Goal: Transaction & Acquisition: Obtain resource

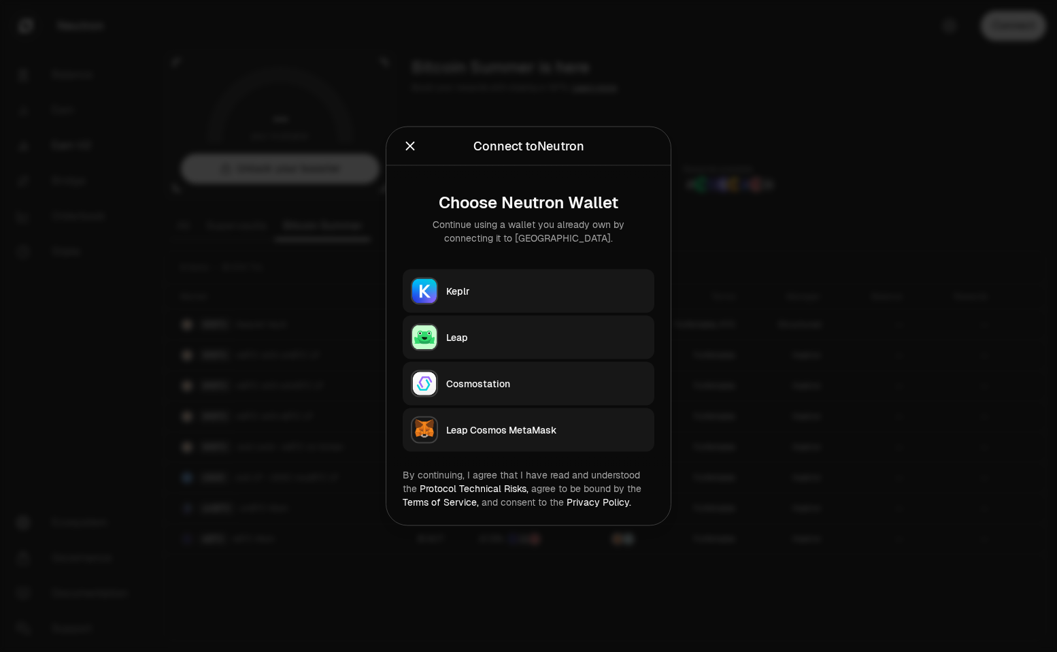
click at [470, 284] on div "Keplr" at bounding box center [546, 291] width 200 height 14
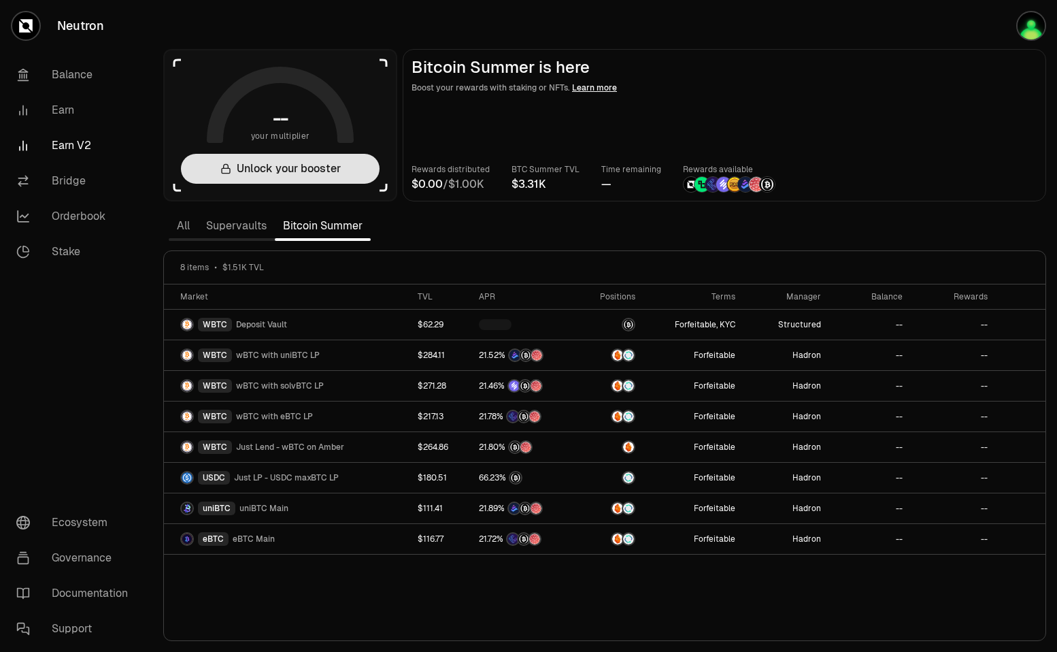
click at [244, 173] on button "Unlock your booster" at bounding box center [280, 169] width 199 height 30
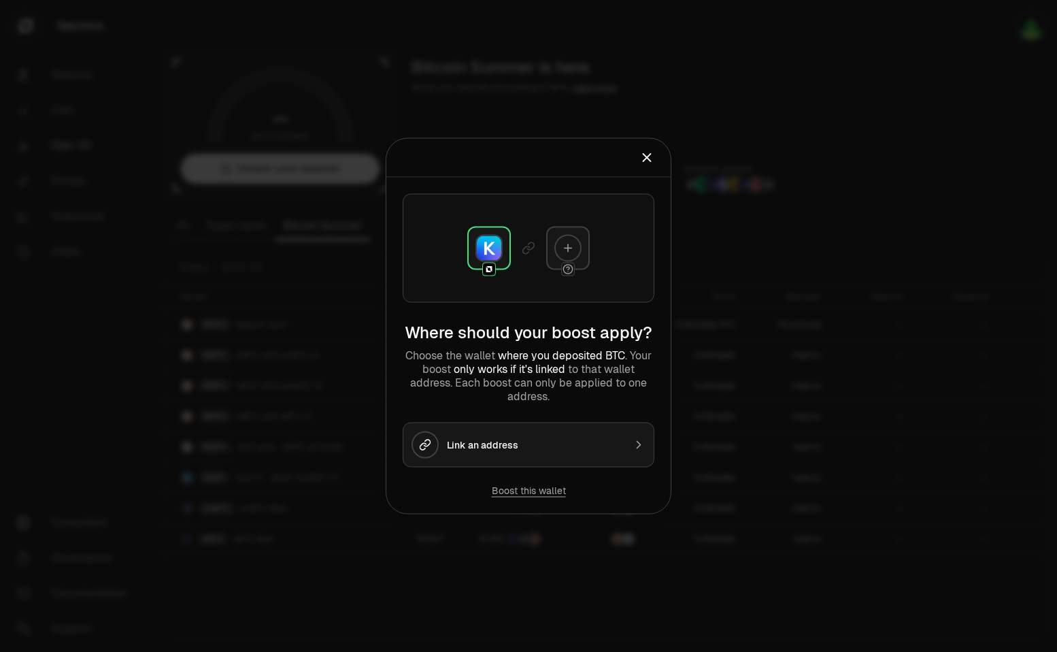
click at [540, 446] on div "Link an address" at bounding box center [535, 445] width 177 height 14
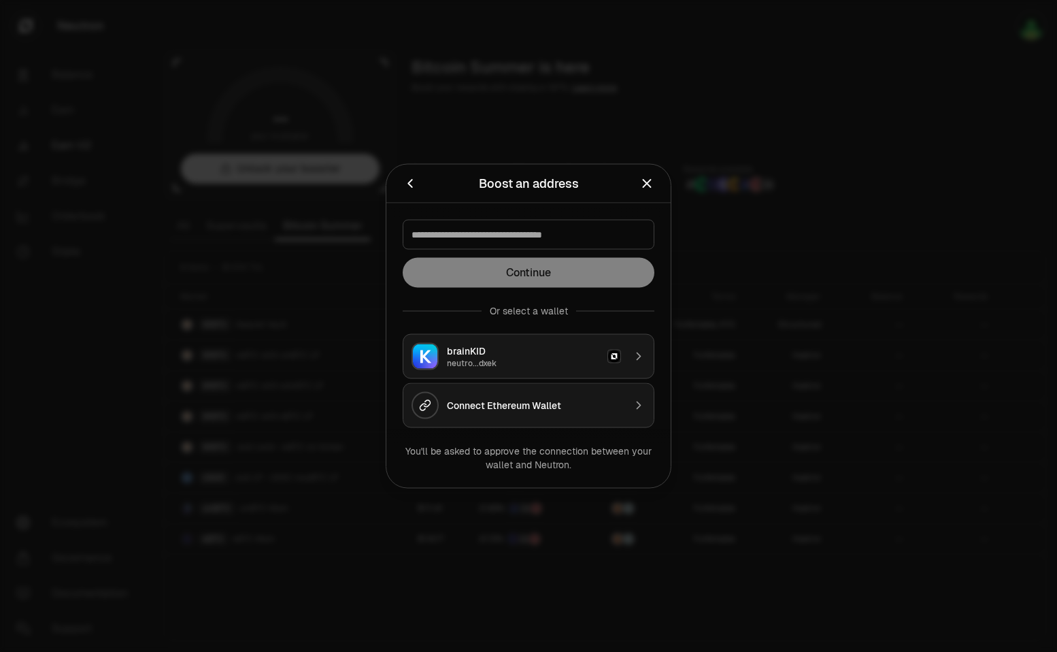
click at [541, 356] on div "brainKID" at bounding box center [523, 351] width 152 height 14
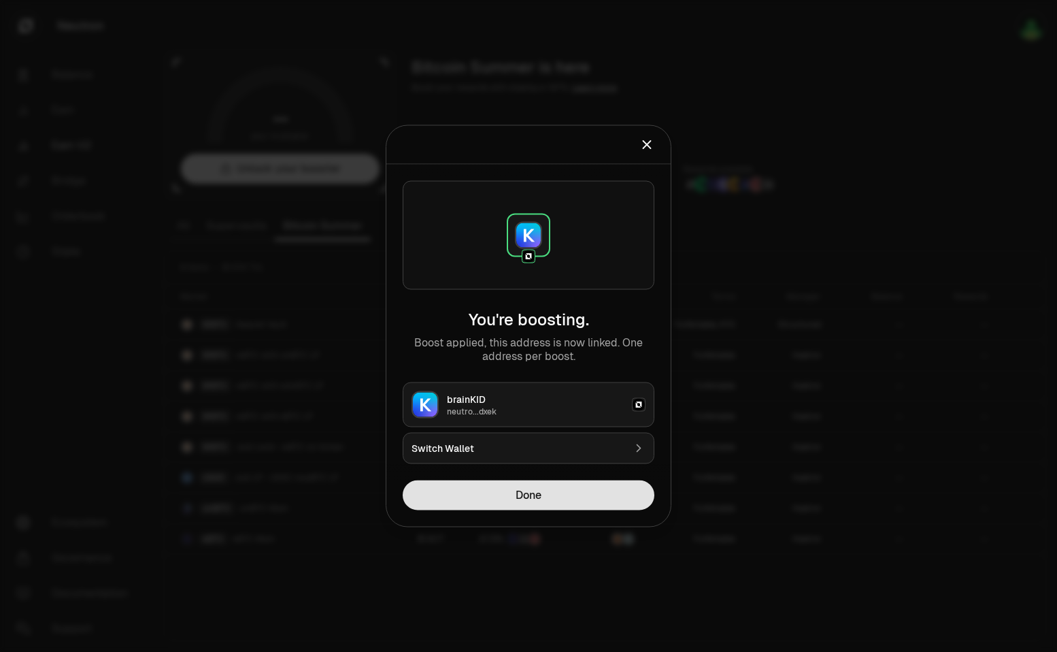
click at [531, 493] on button "Done" at bounding box center [529, 495] width 252 height 30
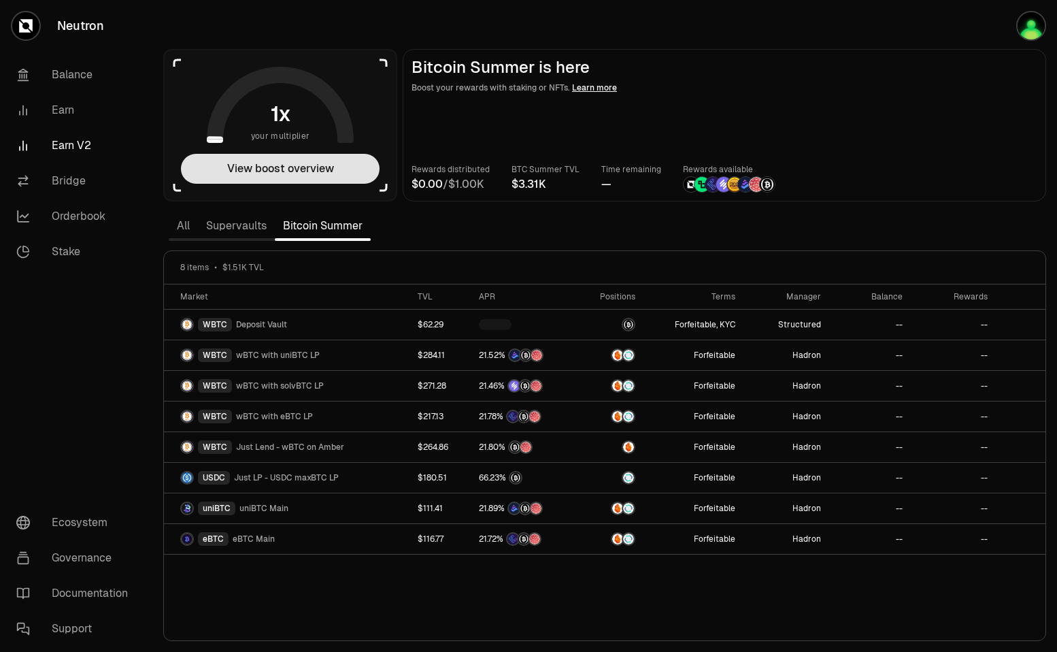
click at [293, 172] on button "View boost overview" at bounding box center [280, 169] width 199 height 30
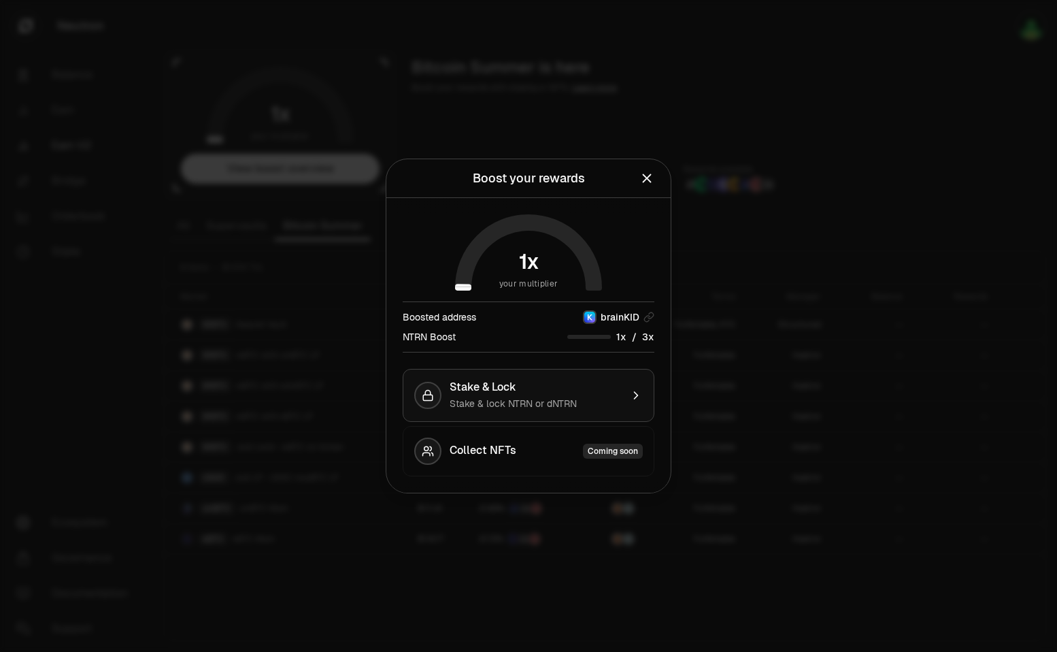
click at [499, 388] on span "Stake & Lock" at bounding box center [483, 387] width 67 height 14
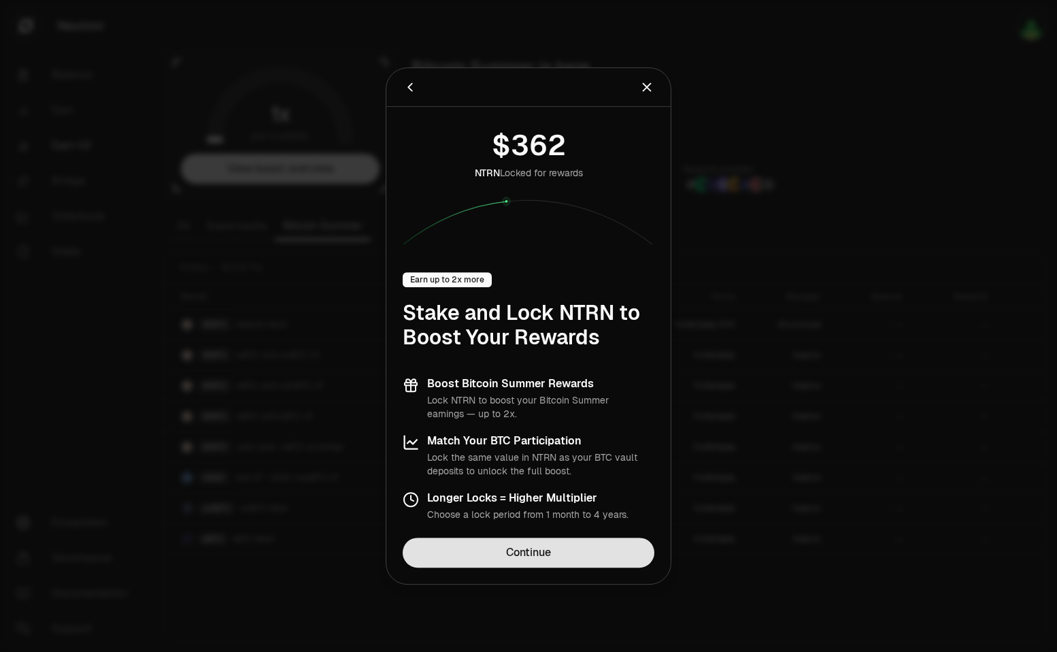
click at [535, 552] on link "Continue" at bounding box center [529, 552] width 252 height 30
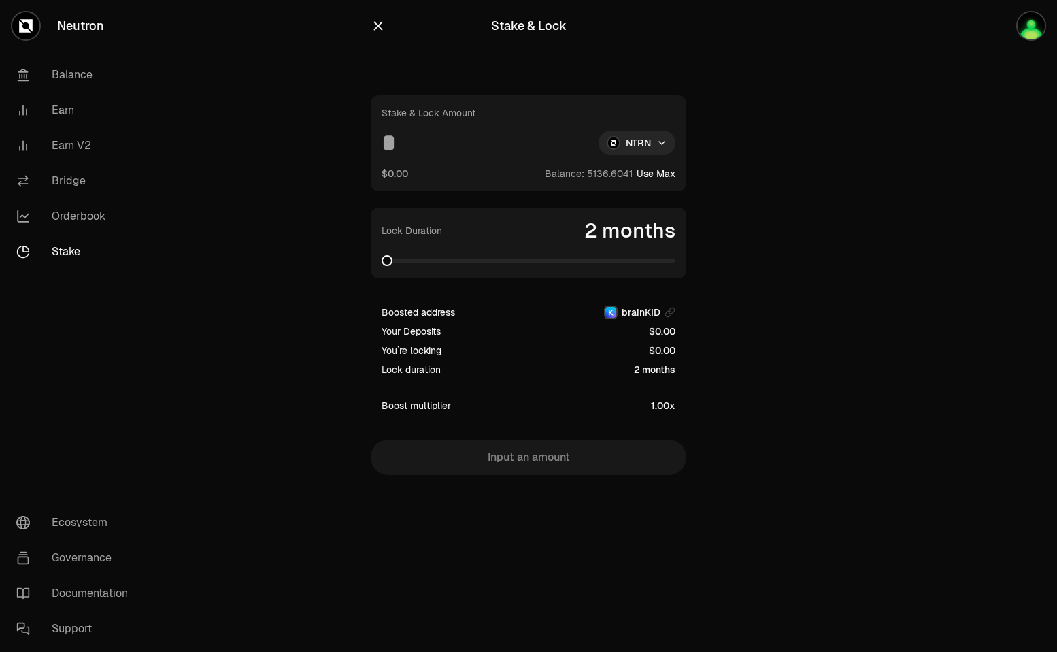
click at [655, 176] on button "Use Max" at bounding box center [656, 174] width 39 height 14
type input "**********"
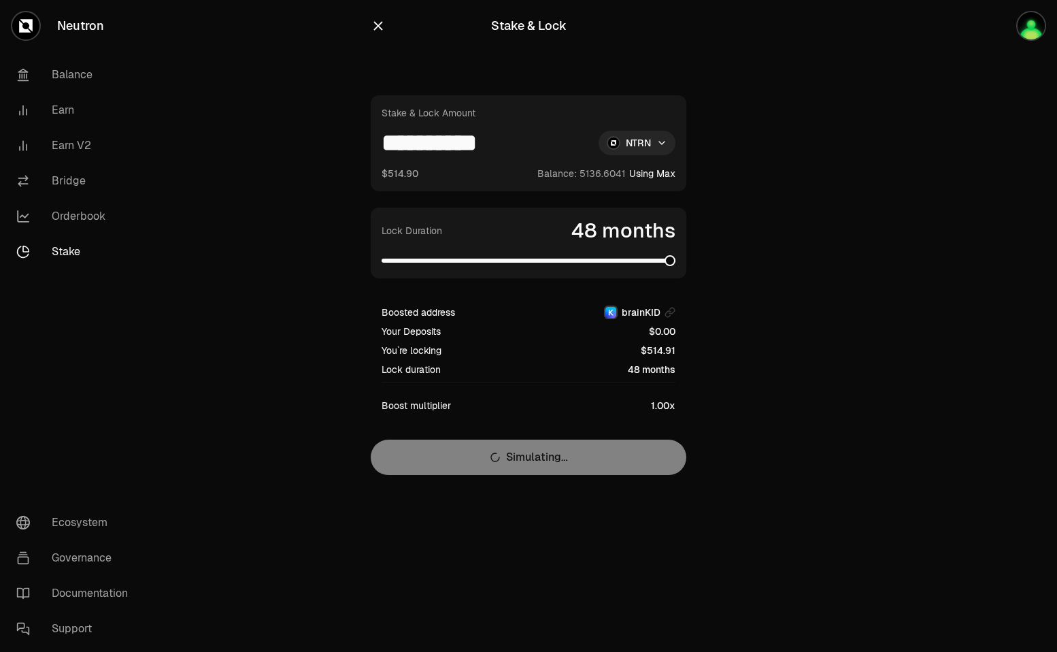
click at [762, 297] on section "**********" at bounding box center [528, 264] width 523 height 529
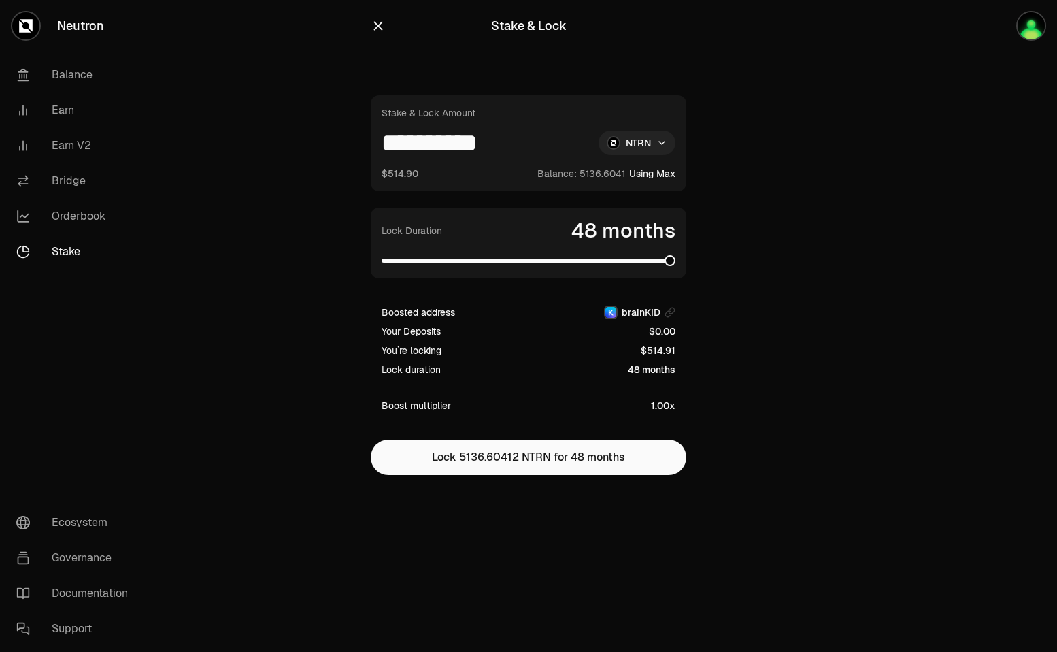
click at [633, 140] on html "**********" at bounding box center [528, 326] width 1057 height 652
click at [610, 205] on span "dNTRN" at bounding box center [612, 202] width 30 height 14
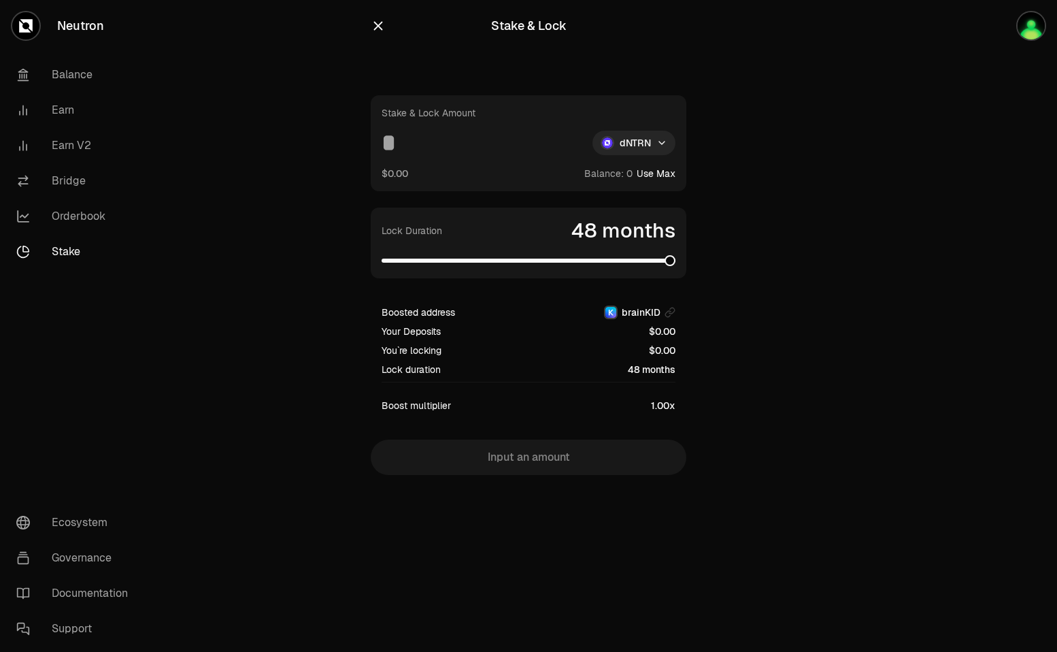
click at [650, 176] on button "Use Max" at bounding box center [656, 174] width 39 height 14
type input "*"
click at [379, 29] on icon "button" at bounding box center [378, 25] width 15 height 15
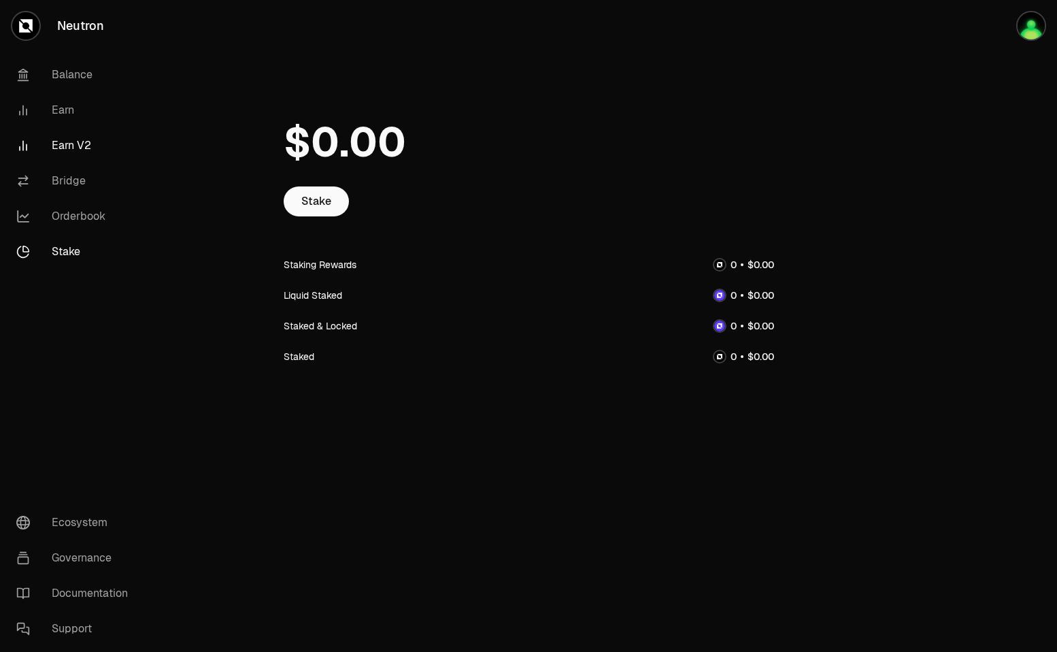
click at [69, 148] on link "Earn V2" at bounding box center [76, 145] width 142 height 35
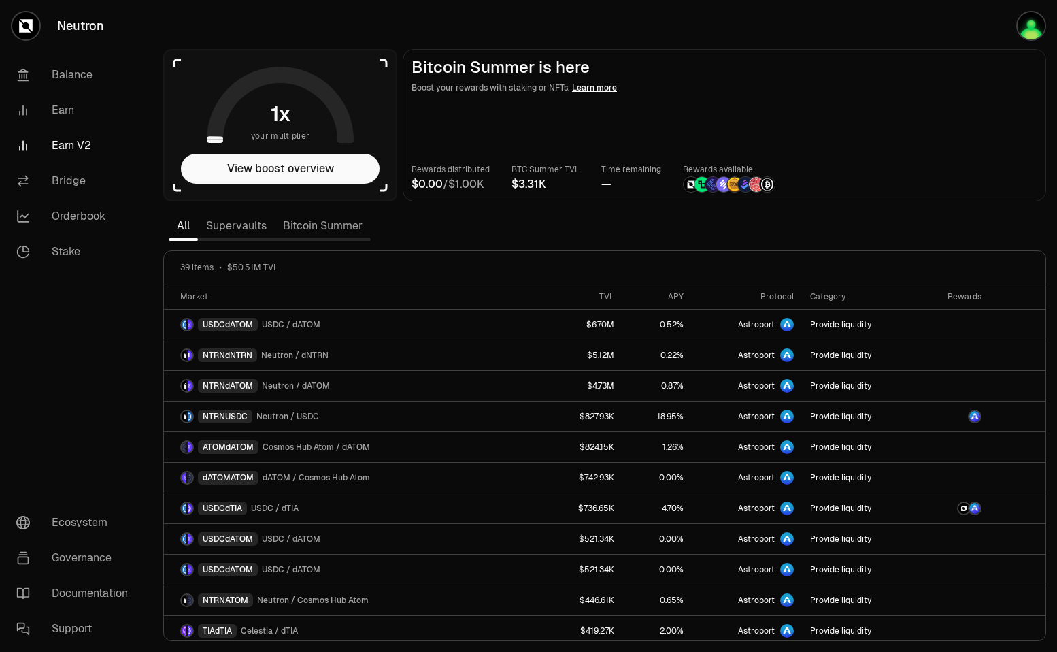
click at [222, 232] on link "Supervaults" at bounding box center [236, 225] width 77 height 27
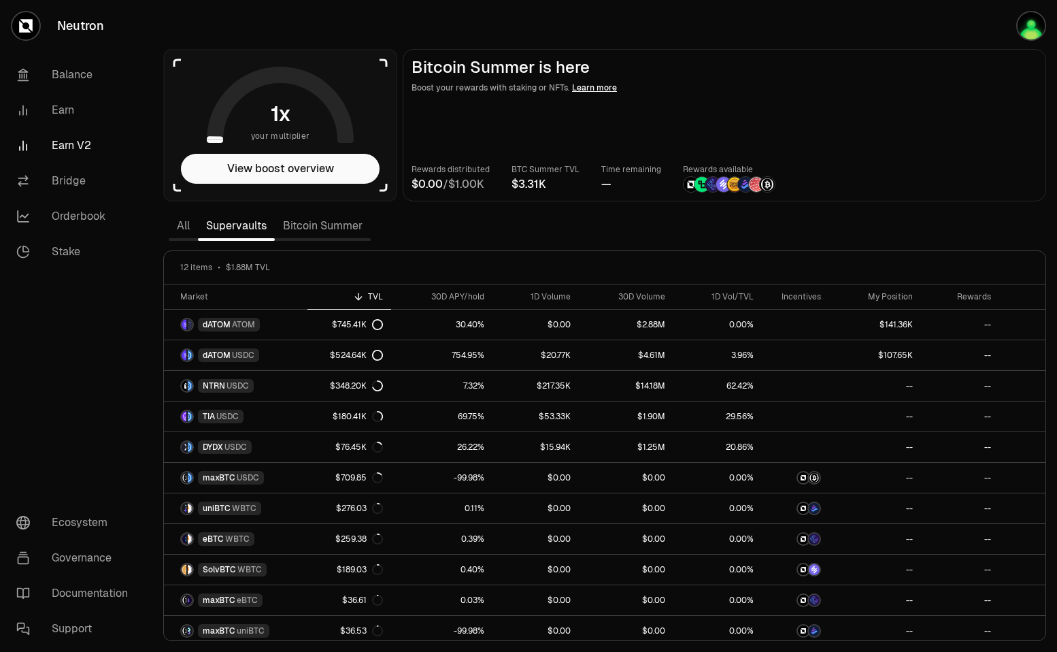
click at [716, 191] on img at bounding box center [723, 184] width 15 height 15
click at [753, 188] on img at bounding box center [756, 184] width 15 height 15
click at [308, 224] on link "Bitcoin Summer" at bounding box center [323, 225] width 96 height 27
